Goal: Transaction & Acquisition: Purchase product/service

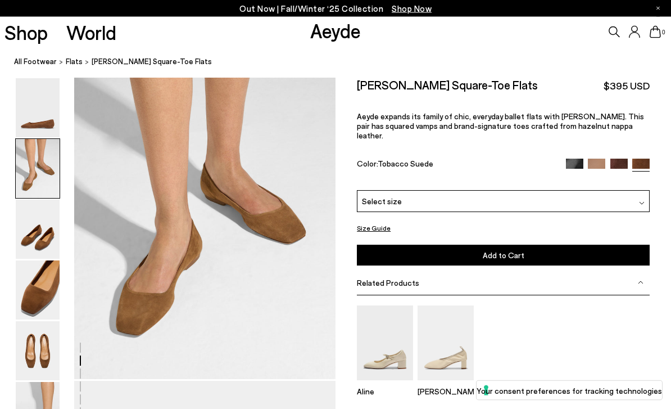
scroll to position [380, 0]
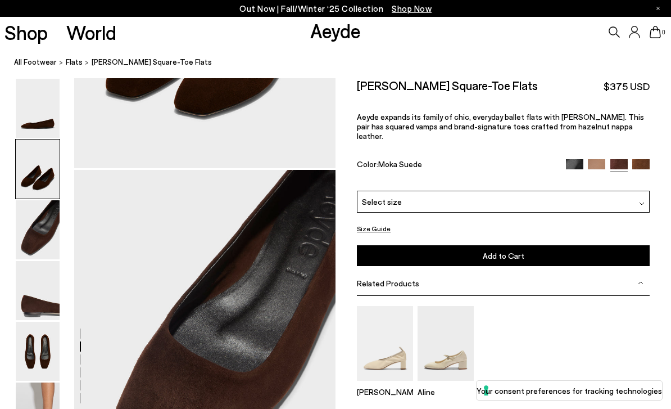
scroll to position [568, 0]
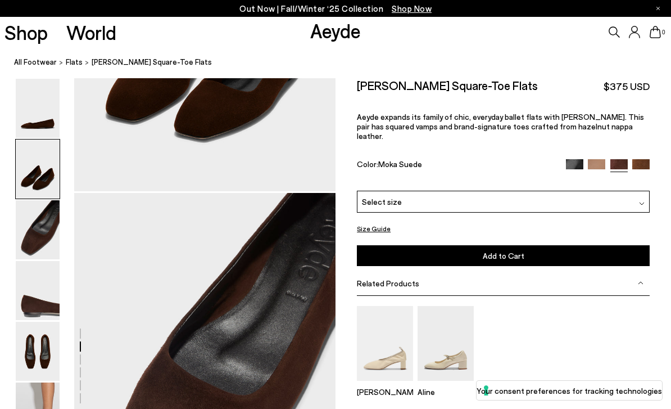
click at [640, 159] on img at bounding box center [640, 167] width 17 height 17
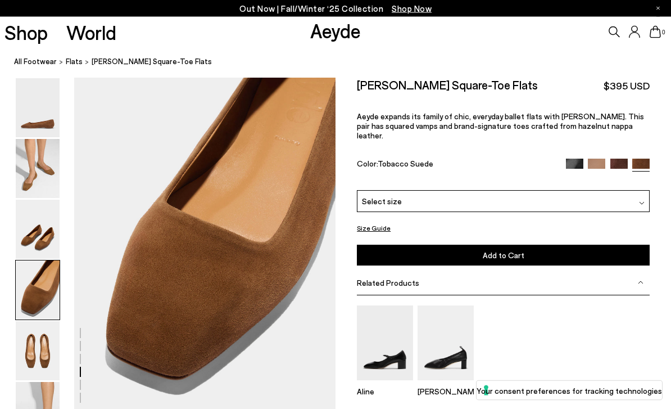
scroll to position [1051, 0]
